Goal: Task Accomplishment & Management: Complete application form

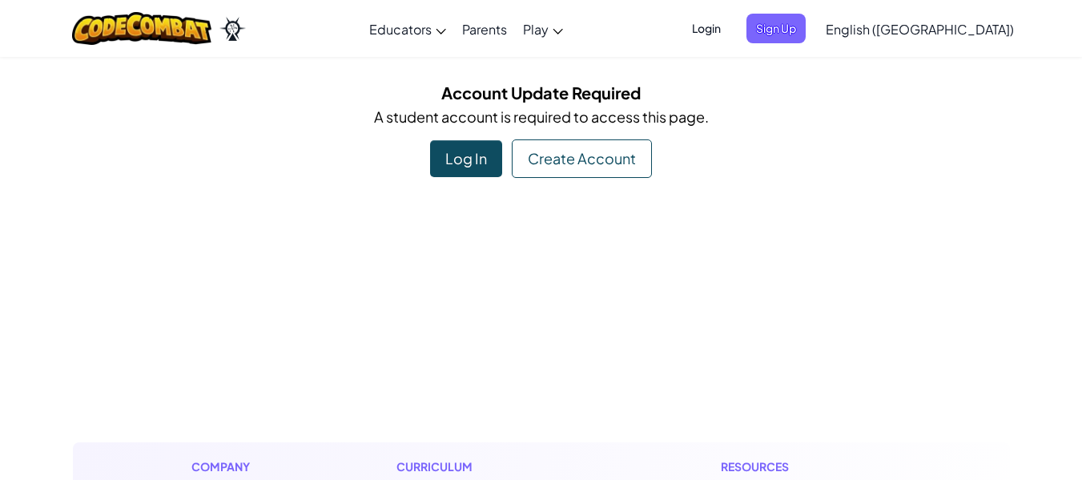
click at [436, 155] on div "Log In" at bounding box center [466, 158] width 72 height 37
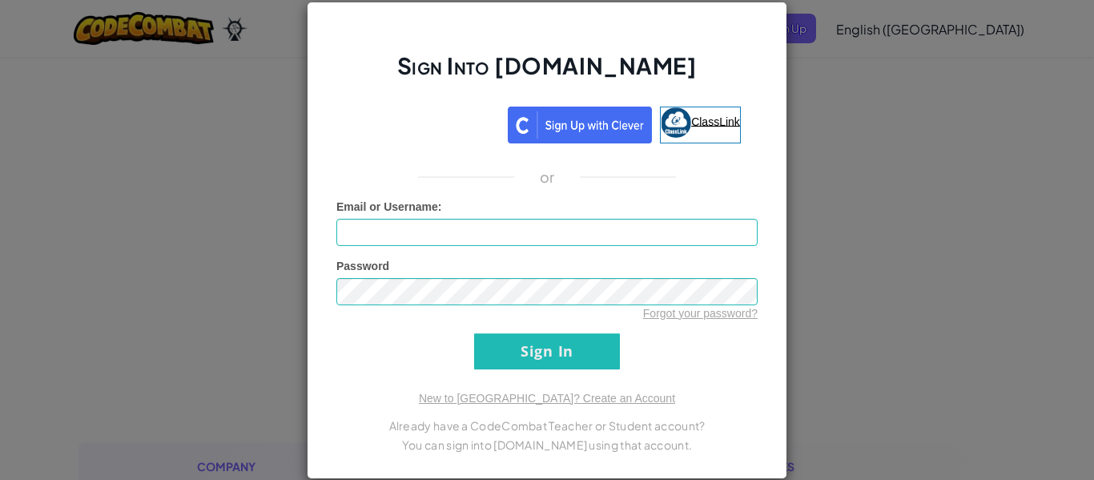
click at [716, 123] on span "ClassLink" at bounding box center [715, 121] width 49 height 13
click at [705, 119] on span "ClassLink" at bounding box center [715, 121] width 49 height 13
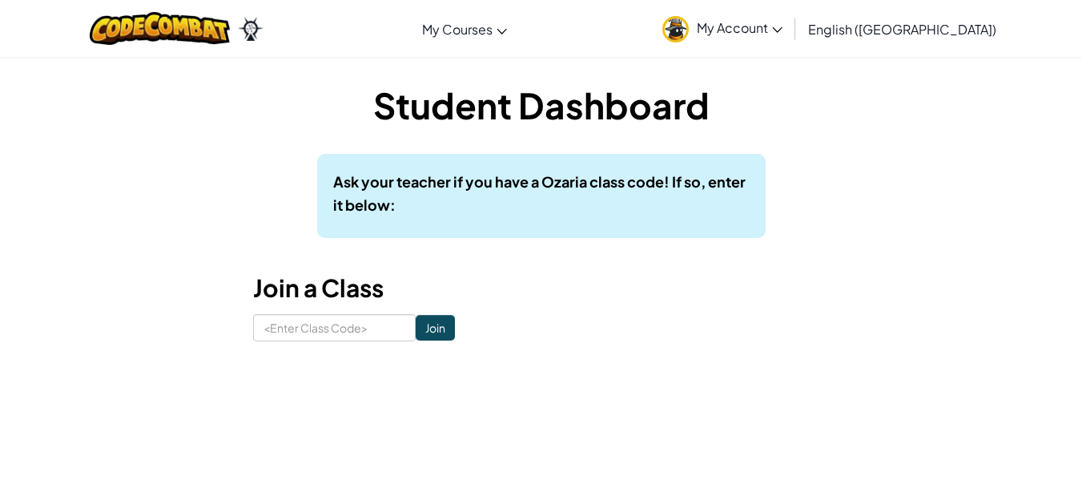
click at [573, 292] on h3 "Join a Class" at bounding box center [541, 288] width 577 height 36
click at [324, 321] on input at bounding box center [334, 327] width 163 height 27
type input "MoonGameLeft"
click at [420, 329] on input "Join" at bounding box center [435, 328] width 39 height 26
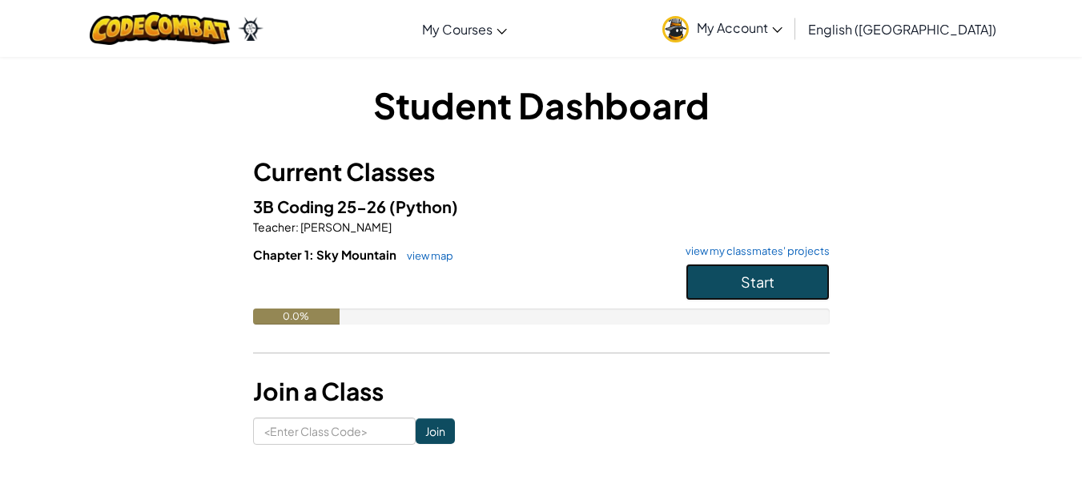
click at [729, 280] on button "Start" at bounding box center [758, 281] width 144 height 37
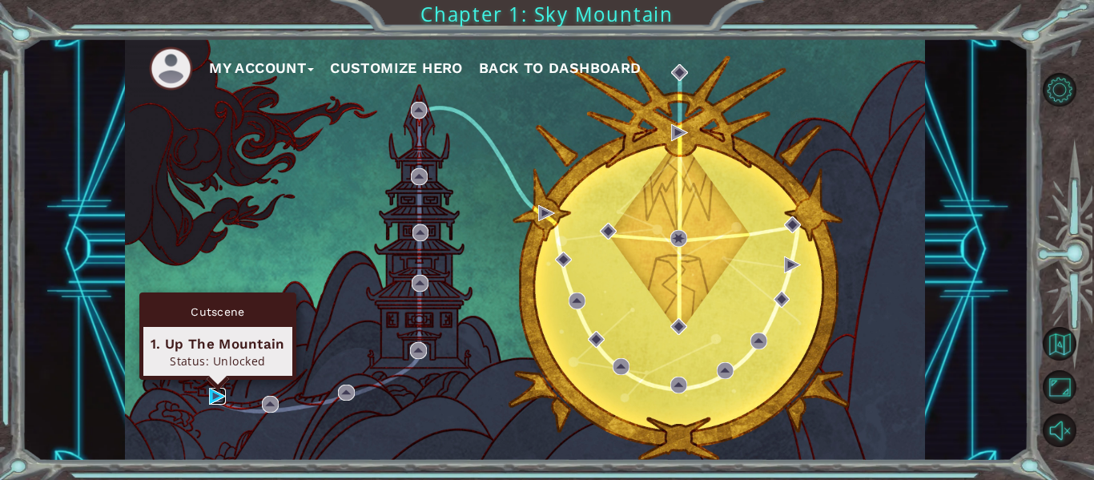
click at [214, 396] on img at bounding box center [217, 396] width 17 height 17
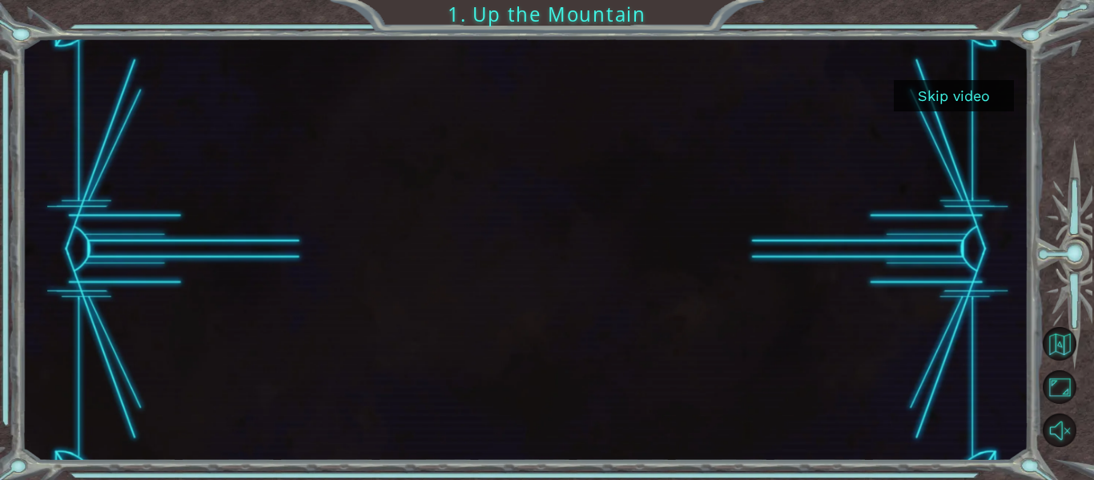
click at [967, 99] on button "Skip video" at bounding box center [954, 95] width 120 height 31
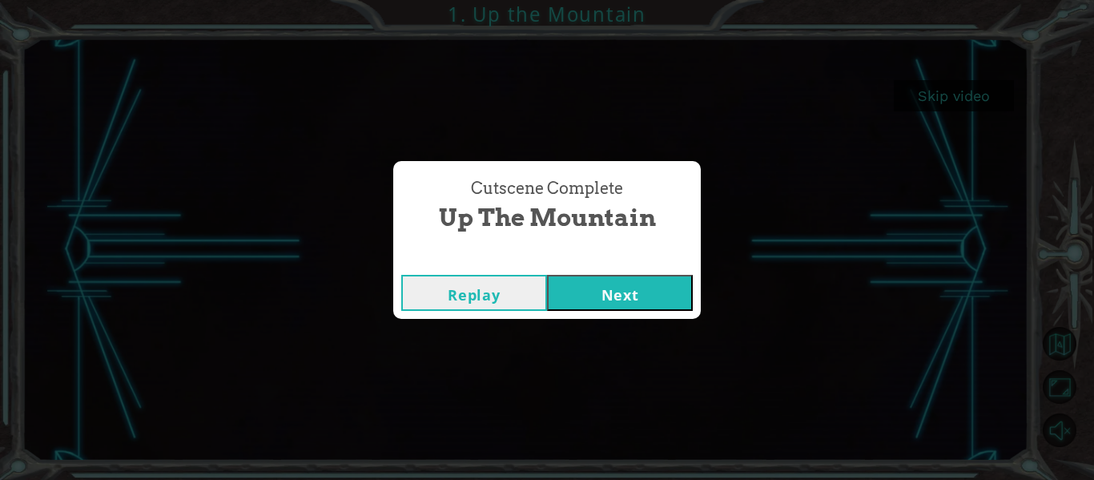
click at [608, 280] on button "Next" at bounding box center [620, 293] width 146 height 36
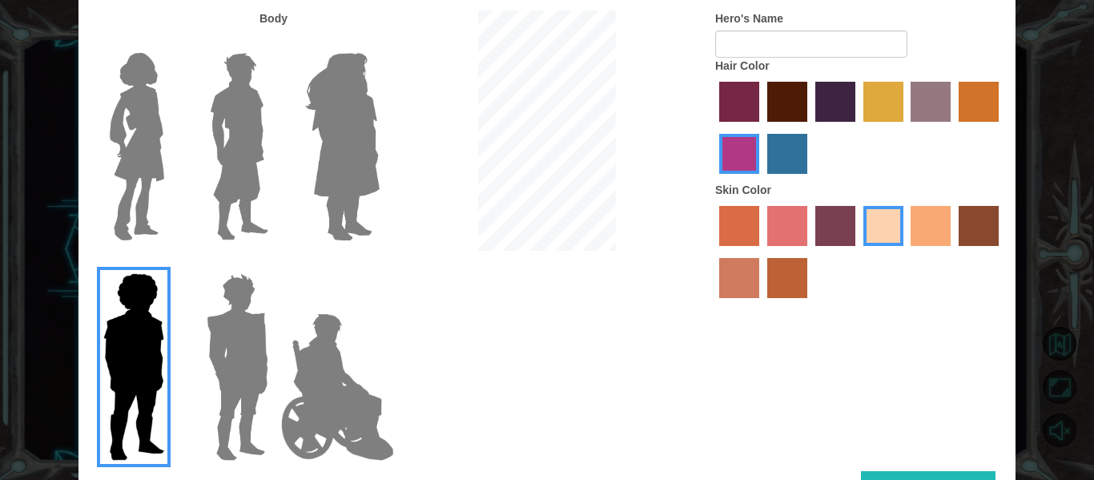
click at [159, 131] on img at bounding box center [136, 146] width 67 height 200
click at [171, 42] on input "Hero Connie" at bounding box center [171, 42] width 0 height 0
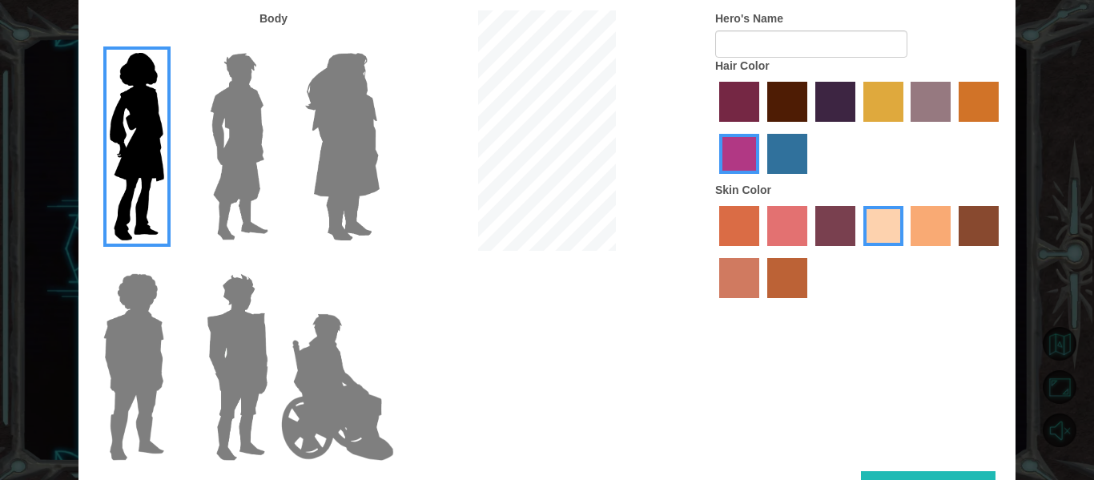
click at [348, 149] on img at bounding box center [342, 146] width 87 height 200
click at [379, 42] on input "Hero Amethyst" at bounding box center [379, 42] width 0 height 0
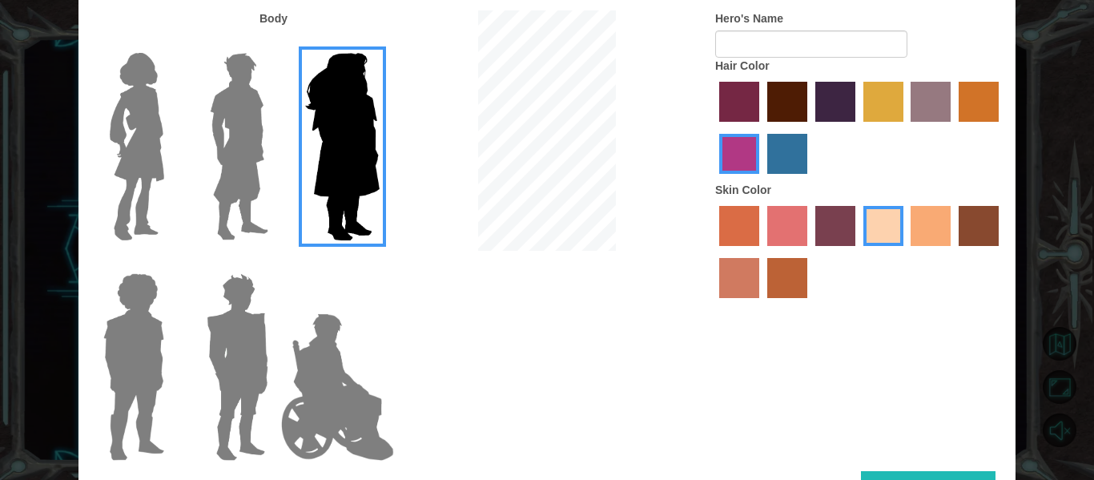
click at [135, 163] on img at bounding box center [136, 146] width 67 height 200
click at [171, 42] on input "Hero Connie" at bounding box center [171, 42] width 0 height 0
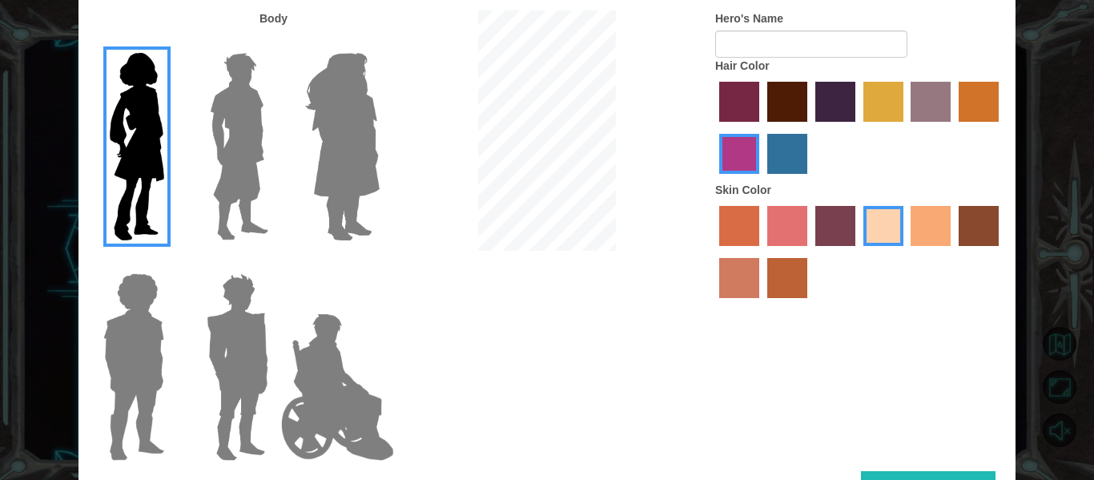
click at [874, 106] on label "tulip tree hair color" at bounding box center [883, 102] width 40 height 40
click at [858, 127] on input "tulip tree hair color" at bounding box center [858, 127] width 0 height 0
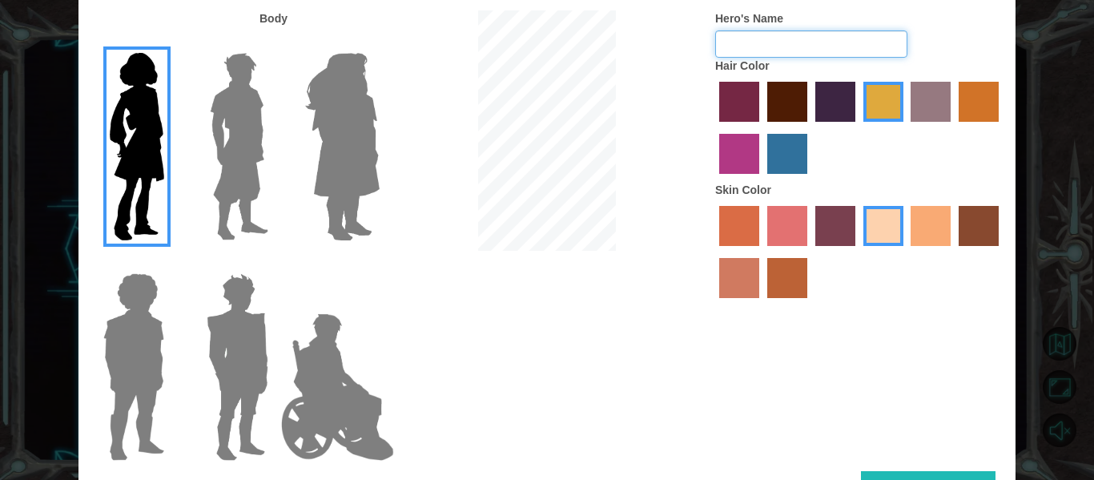
click at [787, 45] on input "Hero's Name" at bounding box center [811, 43] width 192 height 27
type input "Mady"
click at [915, 470] on div "Customize Your Hero Body Hero's Name Mady Hair Color Skin Color Done" at bounding box center [546, 240] width 937 height 574
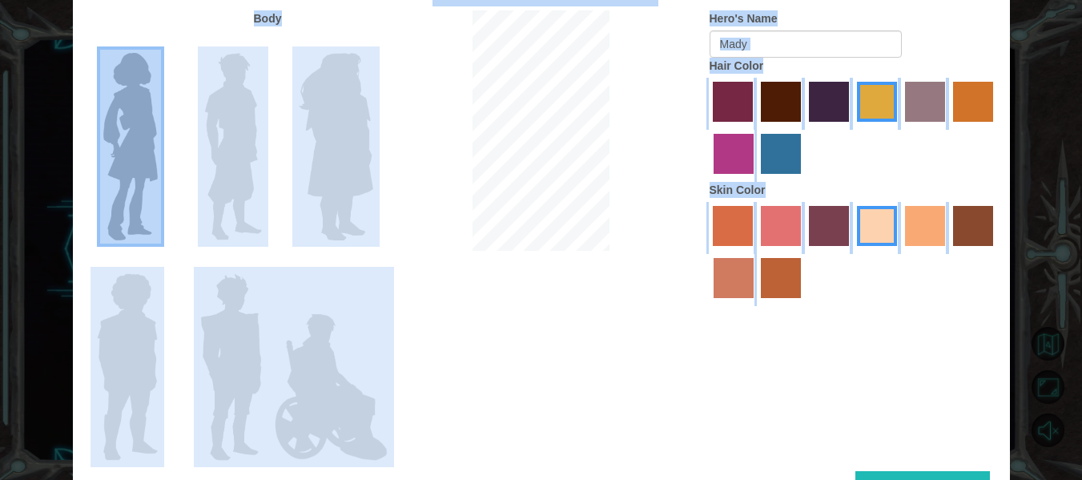
click at [1081, 294] on html "Skip video 1. Up the Mountain Customize Your Hero Body Hero's Name Mady Hair Co…" at bounding box center [541, 240] width 1082 height 480
drag, startPoint x: 923, startPoint y: 471, endPoint x: 902, endPoint y: 446, distance: 32.9
click at [922, 465] on div "Customize Your Hero Body Hero's Name Mady Hair Color Skin Color Done" at bounding box center [541, 240] width 937 height 574
click at [882, 479] on button "Done" at bounding box center [922, 489] width 135 height 36
